Goal: Transaction & Acquisition: Obtain resource

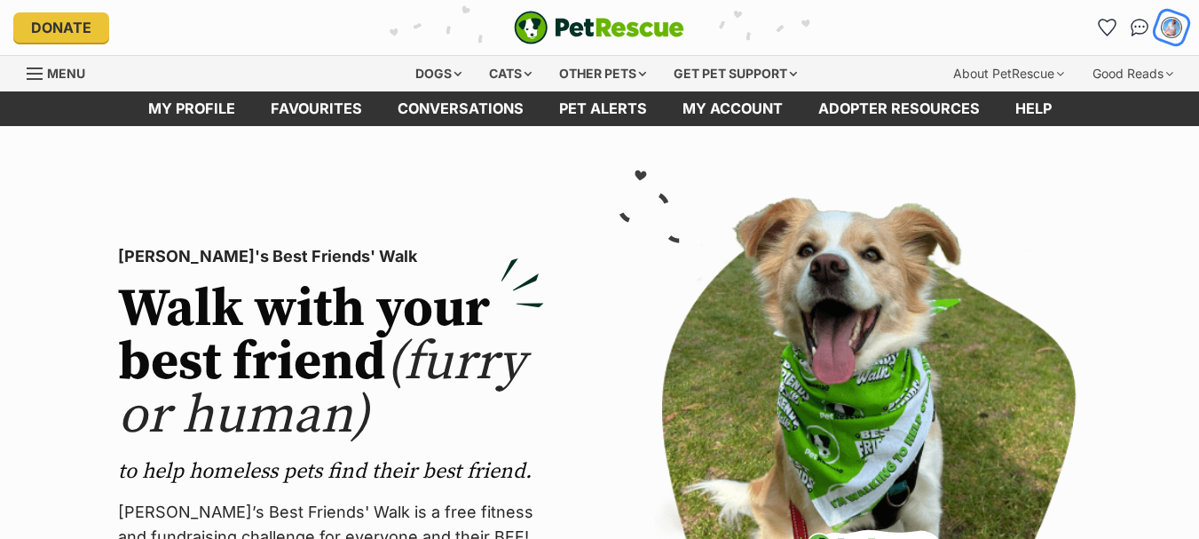
click at [1172, 22] on img "My account" at bounding box center [1171, 27] width 23 height 23
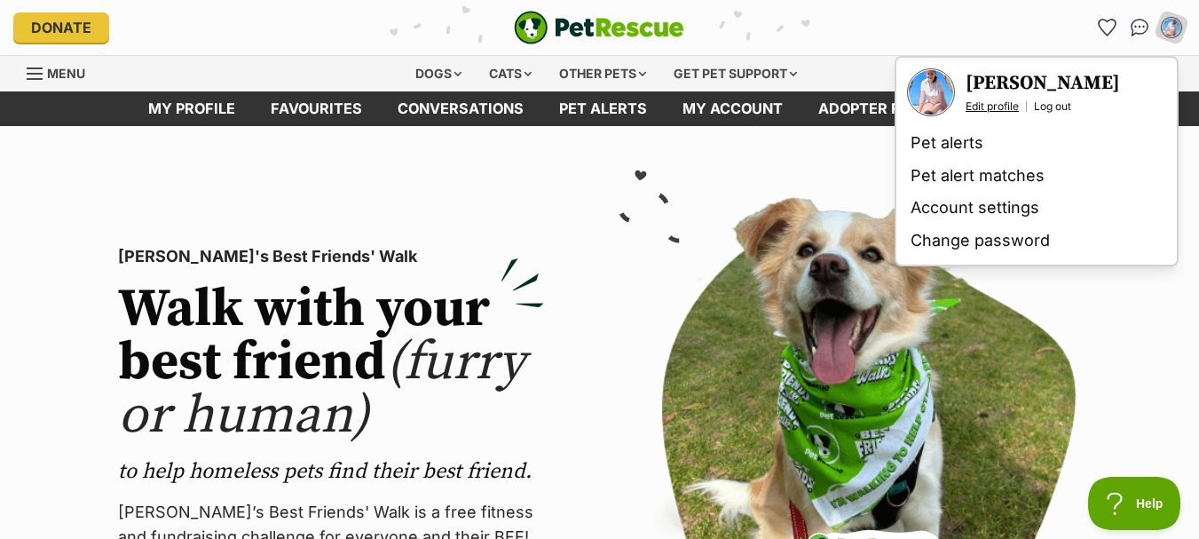
click at [999, 107] on link "Edit profile" at bounding box center [991, 106] width 53 height 14
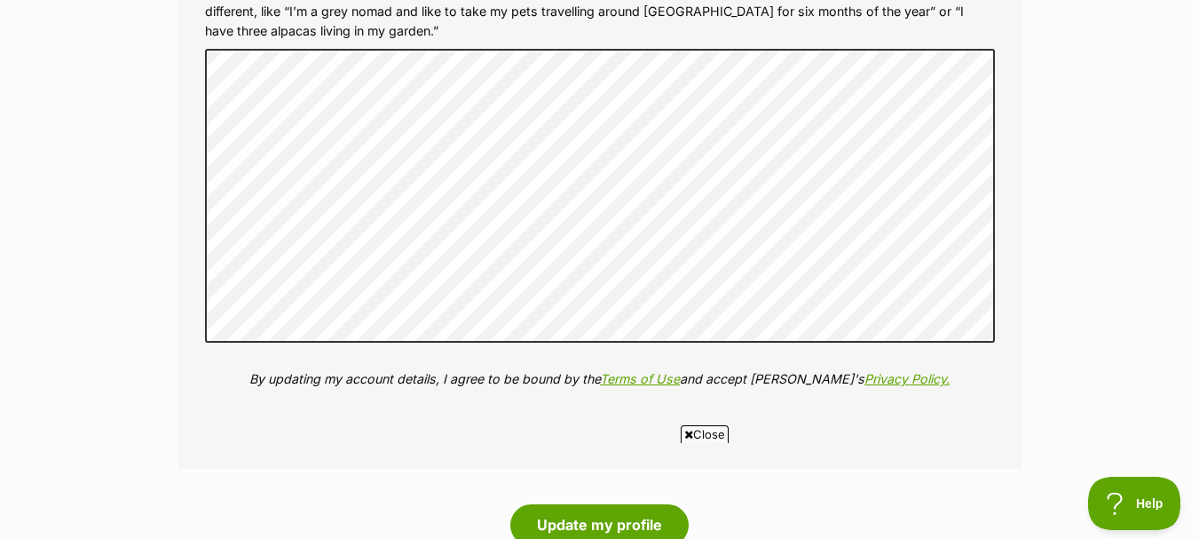
click at [695, 433] on span "Close" at bounding box center [705, 434] width 48 height 18
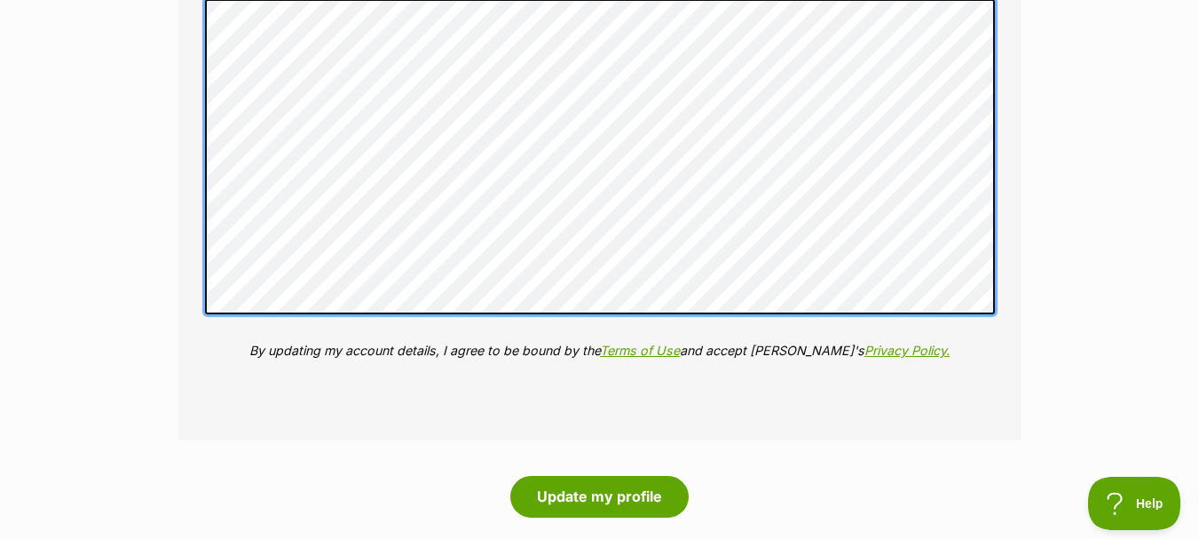
scroll to position [2573, 0]
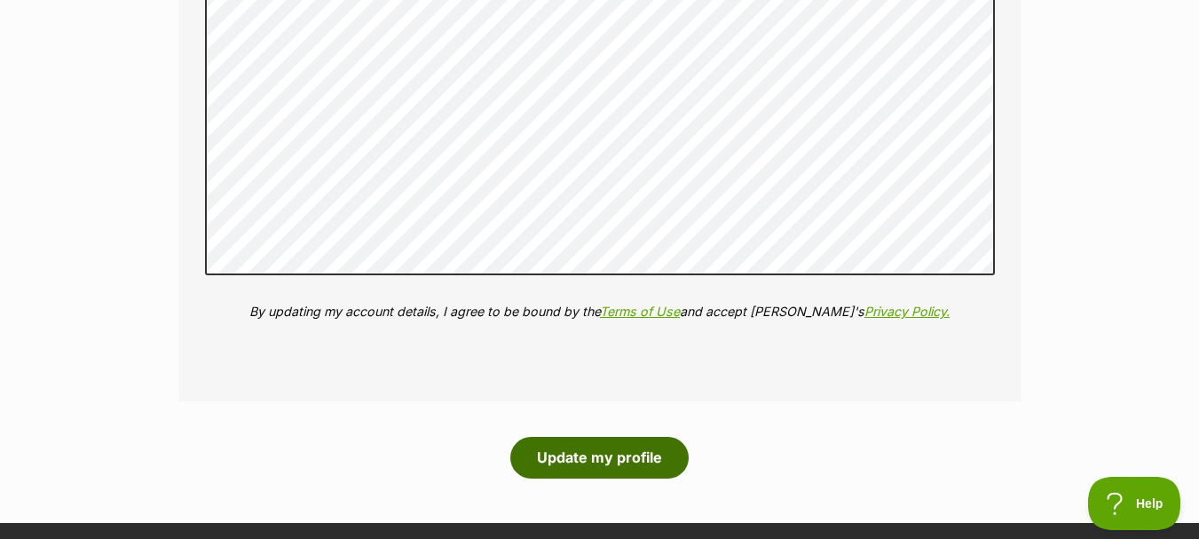
click at [634, 463] on button "Update my profile" at bounding box center [599, 457] width 178 height 41
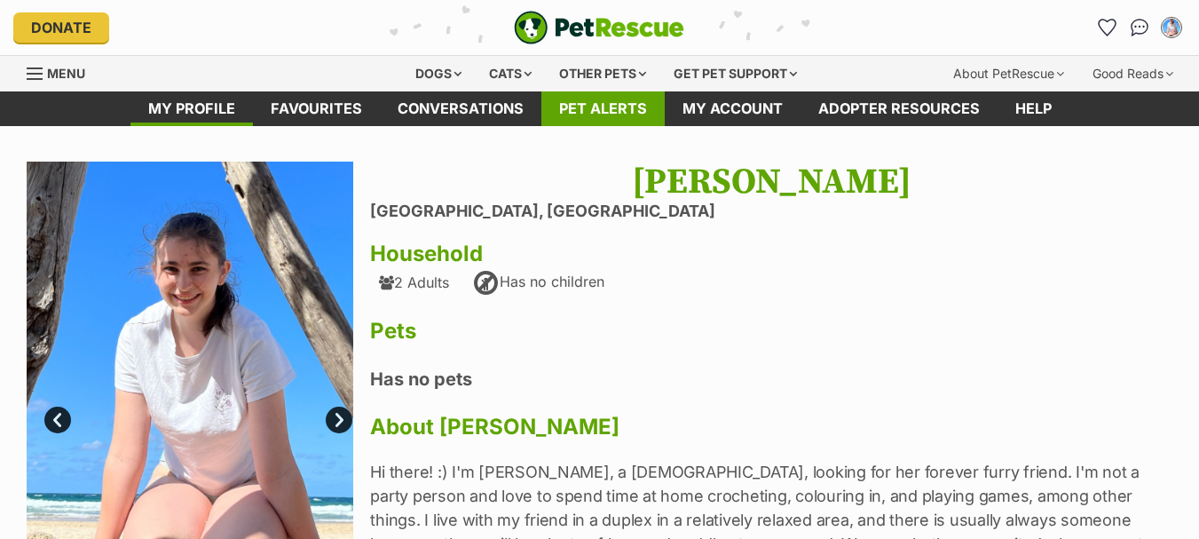
click at [578, 110] on link "Pet alerts" at bounding box center [602, 108] width 123 height 35
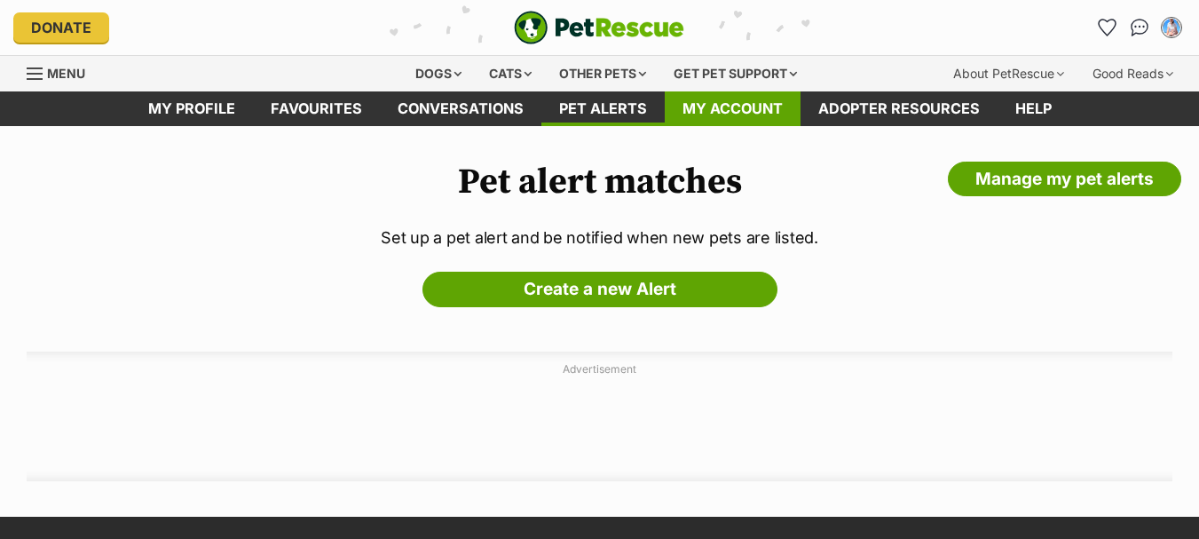
click at [739, 104] on link "My account" at bounding box center [733, 108] width 136 height 35
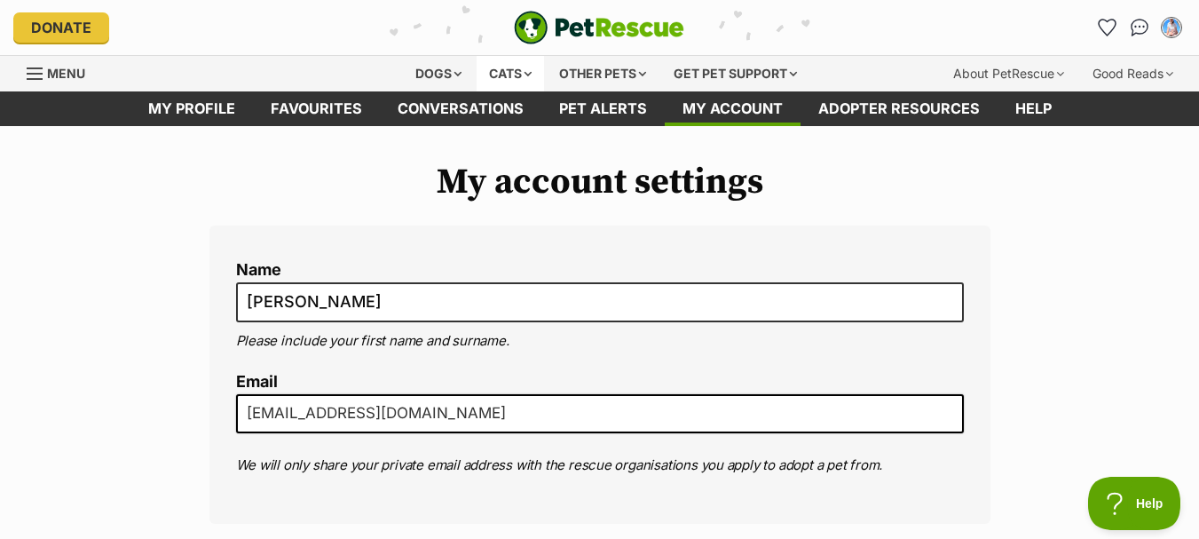
click at [516, 71] on div "Cats" at bounding box center [510, 73] width 67 height 35
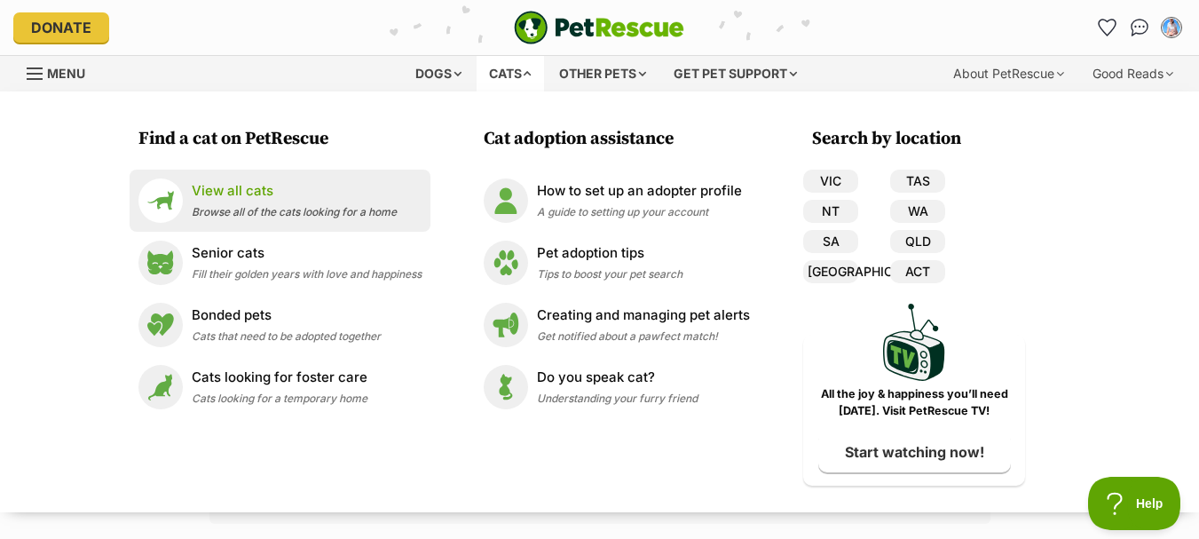
click at [267, 203] on div "View all cats Browse all of the cats looking for a home" at bounding box center [294, 200] width 205 height 38
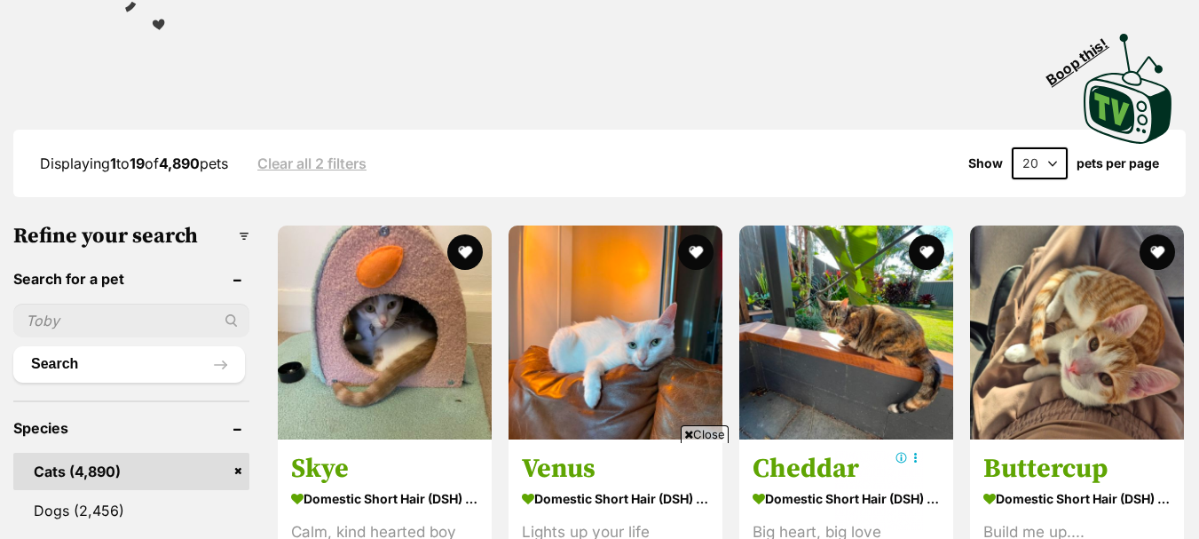
click at [87, 314] on input "text" at bounding box center [131, 320] width 236 height 34
type input "Ace"
click at [13, 346] on button "Search" at bounding box center [129, 363] width 232 height 35
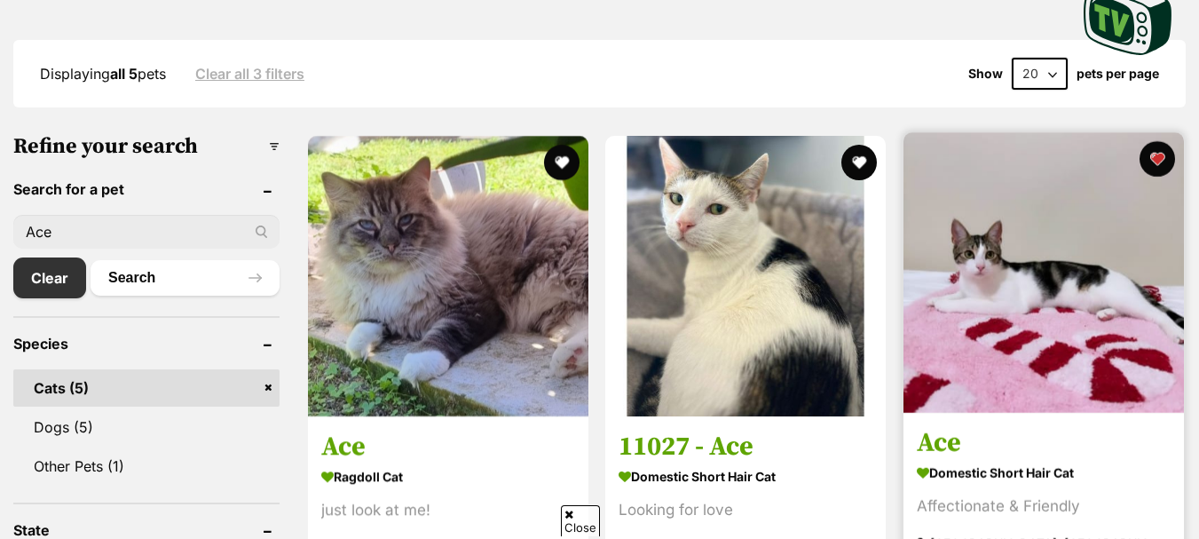
click at [1067, 247] on img at bounding box center [1043, 272] width 280 height 280
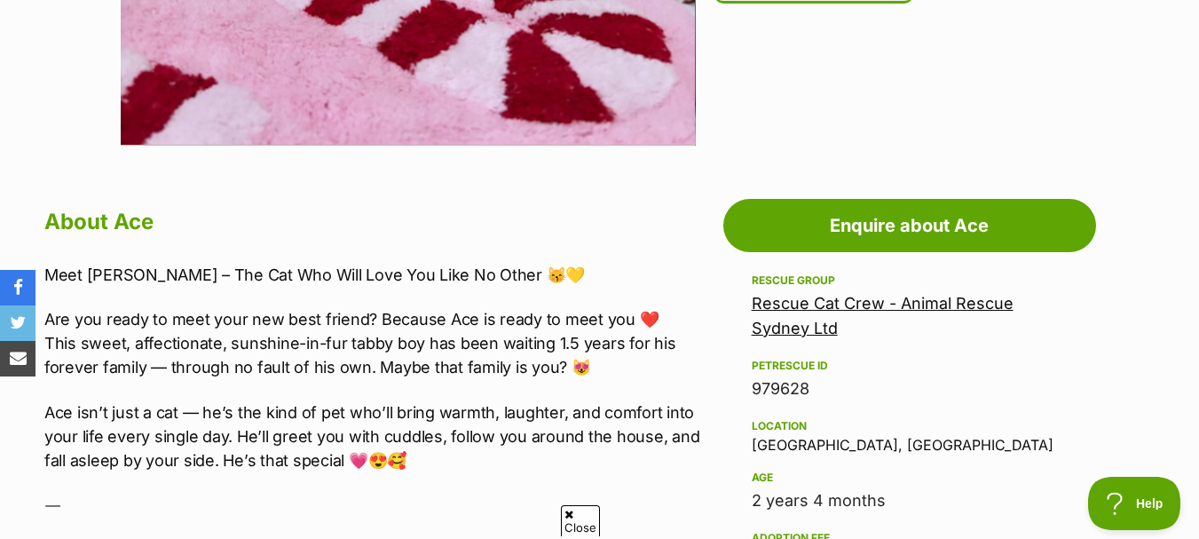
click at [799, 303] on link "Rescue Cat Crew - Animal Rescue Sydney Ltd" at bounding box center [883, 315] width 262 height 43
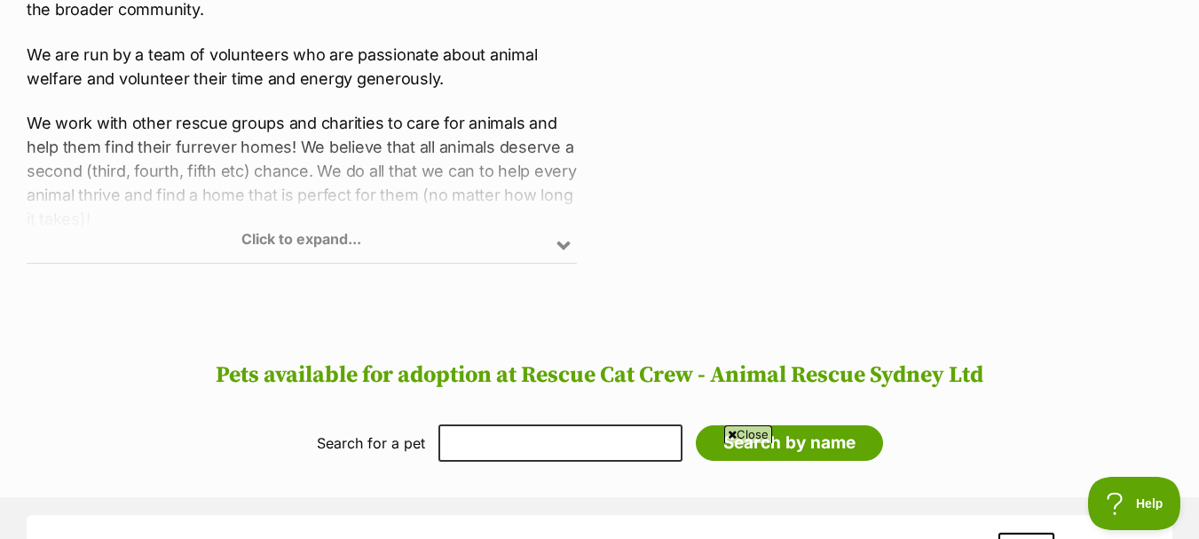
scroll to position [1065, 0]
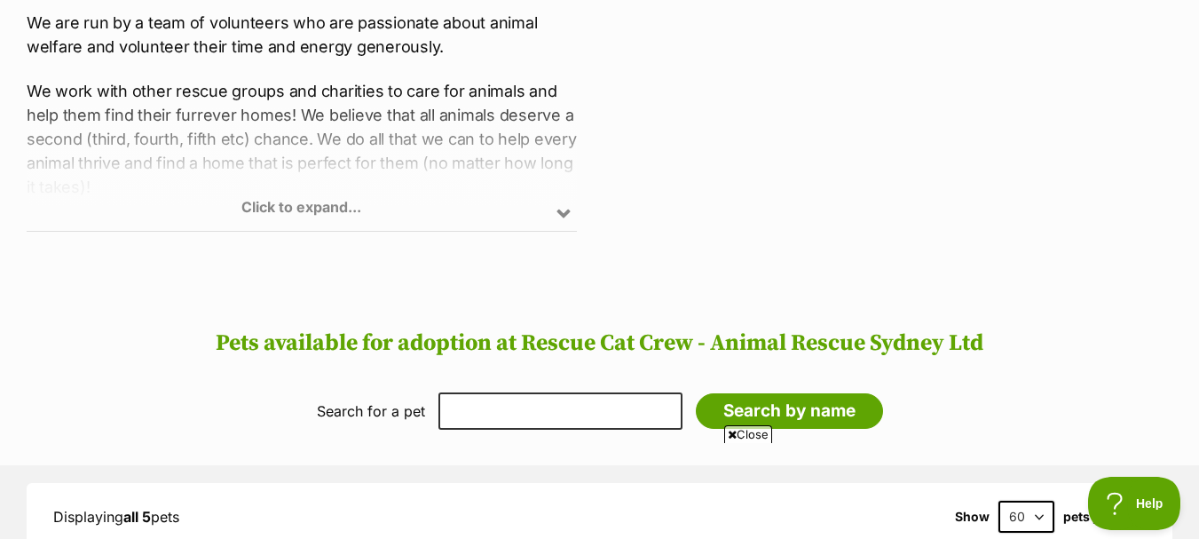
click at [323, 198] on div "Click to expand..." at bounding box center [302, 161] width 550 height 138
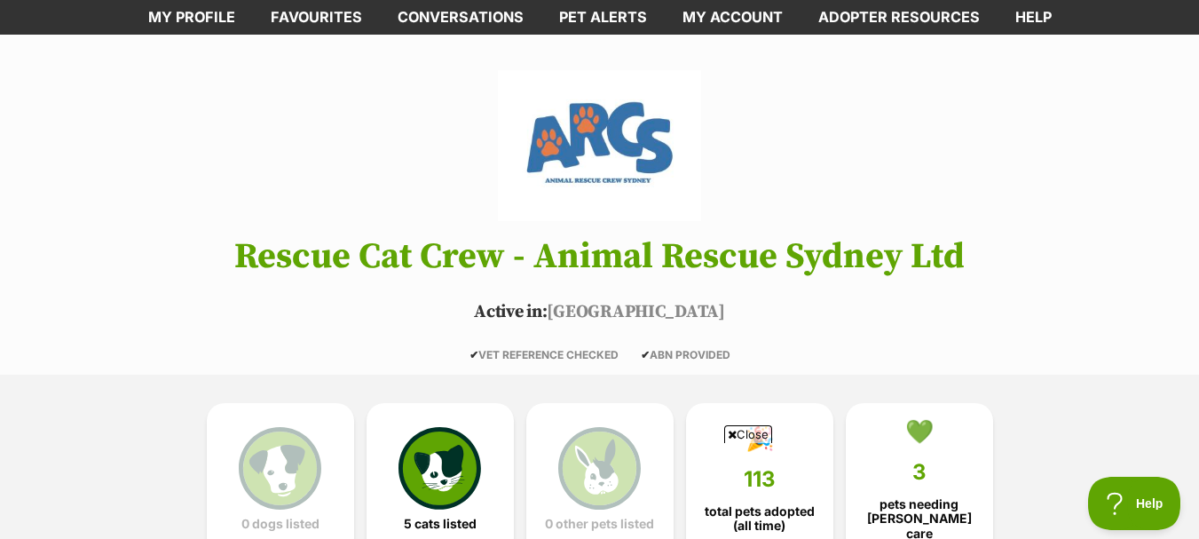
scroll to position [0, 0]
